Goal: Information Seeking & Learning: Learn about a topic

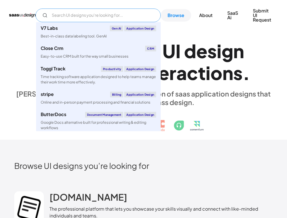
paste input "document upload file processing dashboard analytics export"
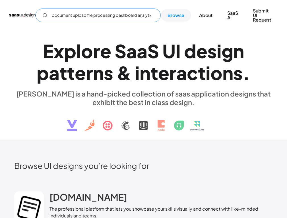
scroll to position [234, 0]
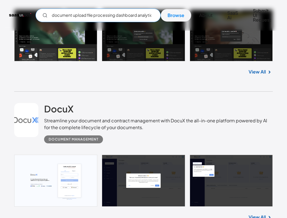
type input "document upload file processing dashboard analytics export"
click at [264, 214] on link "View All" at bounding box center [257, 217] width 17 height 7
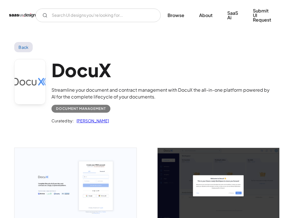
click at [14, 141] on div at bounding box center [71, 182] width 129 height 99
click at [23, 43] on link "Back" at bounding box center [23, 47] width 18 height 10
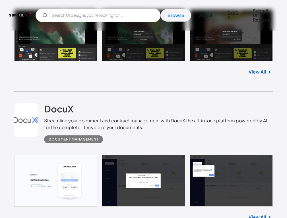
scroll to position [3976, 0]
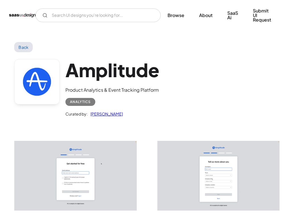
click at [23, 43] on link "Back" at bounding box center [23, 47] width 18 height 10
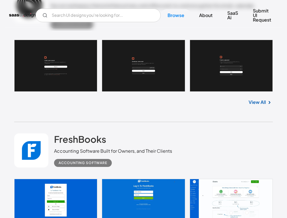
scroll to position [3996, 0]
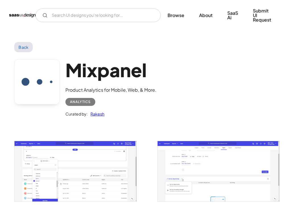
click at [23, 43] on link "Back" at bounding box center [23, 47] width 18 height 10
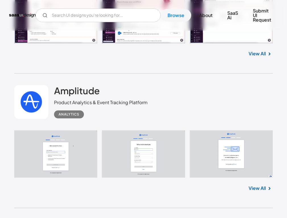
scroll to position [4661, 0]
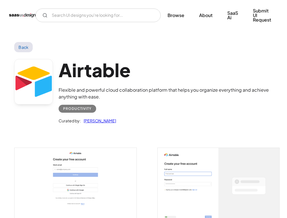
click at [23, 43] on link "Back" at bounding box center [23, 47] width 18 height 10
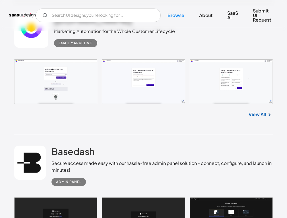
scroll to position [7473, 0]
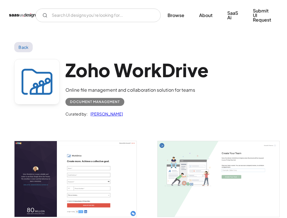
click at [23, 43] on link "Back" at bounding box center [23, 47] width 18 height 10
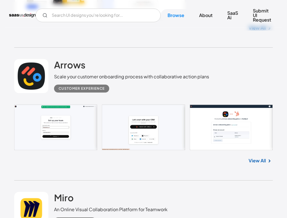
scroll to position [8884, 0]
